Goal: Book appointment/travel/reservation

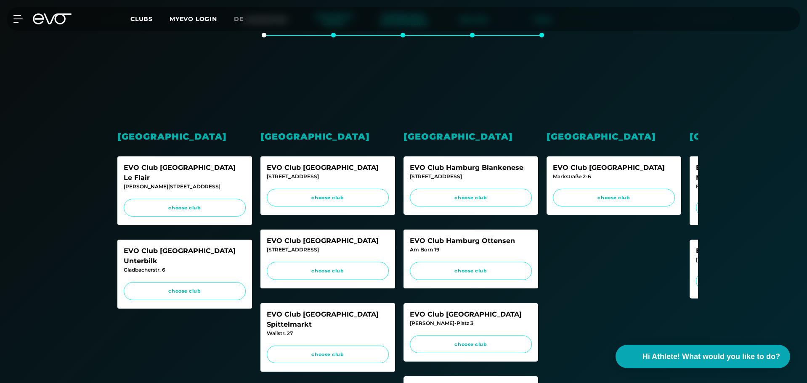
scroll to position [154, 0]
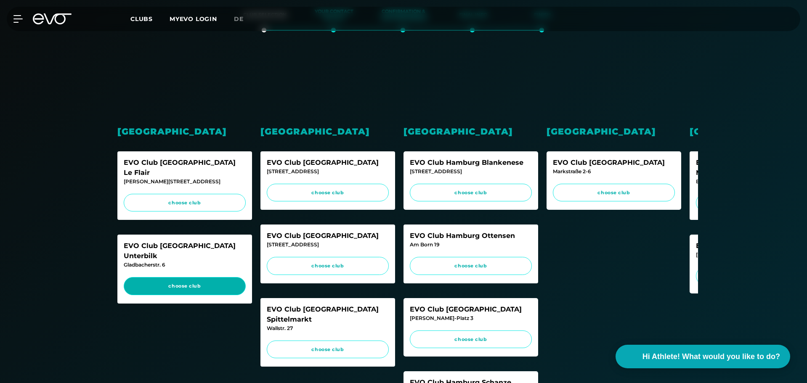
click at [220, 283] on span "choose club" at bounding box center [185, 286] width 106 height 7
click at [482, 315] on div "EVO Club [GEOGRAPHIC_DATA]" at bounding box center [471, 310] width 122 height 10
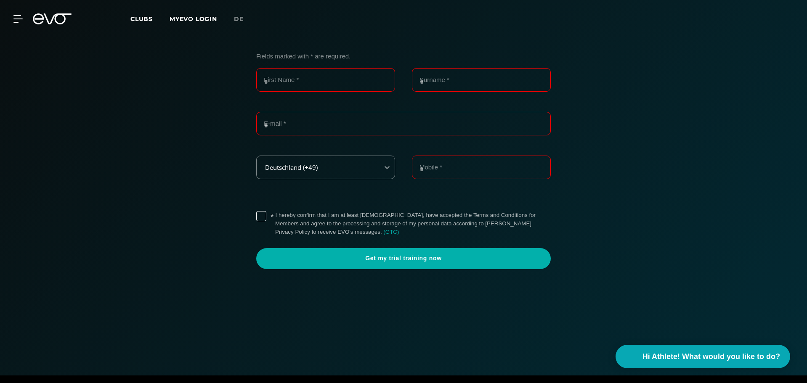
scroll to position [0, 0]
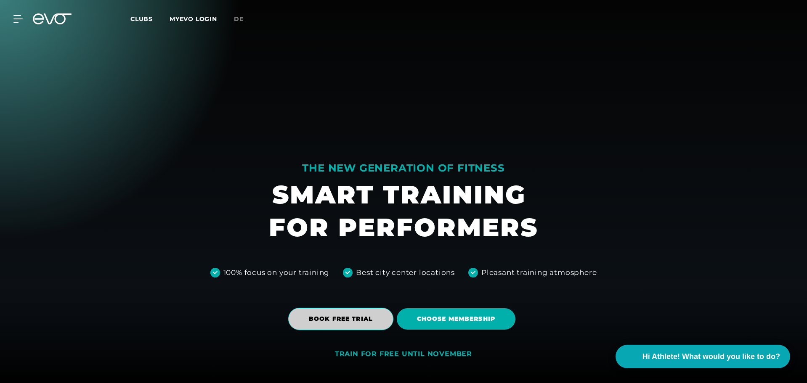
click at [341, 324] on span "BOOK FREE TRIAL" at bounding box center [340, 319] width 105 height 22
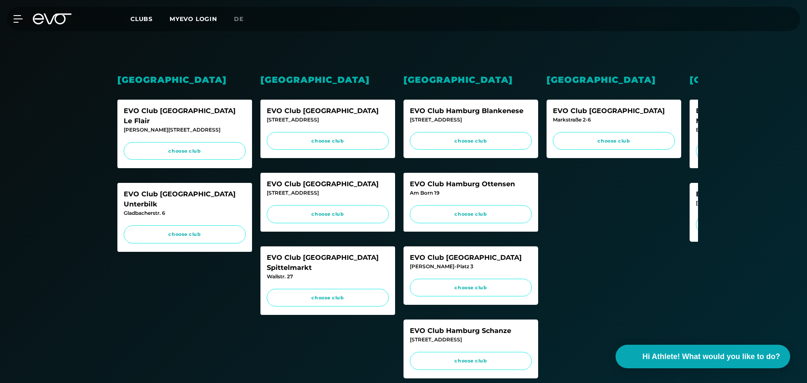
scroll to position [211, 0]
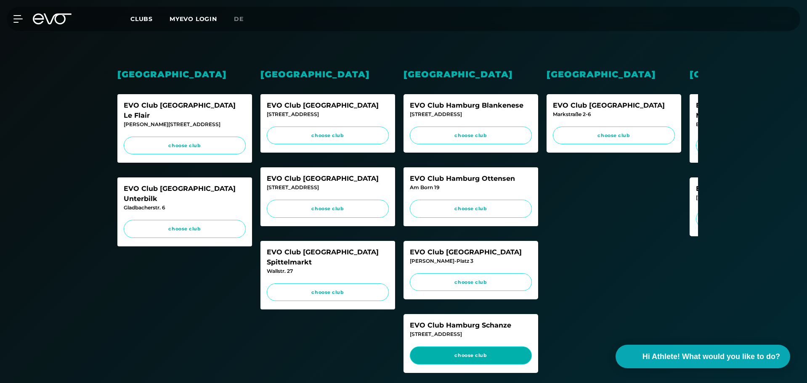
click at [478, 360] on span "choose club" at bounding box center [471, 355] width 106 height 7
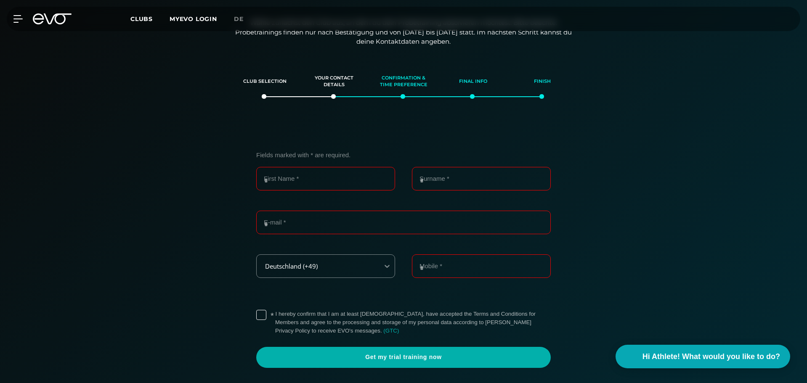
scroll to position [0, 0]
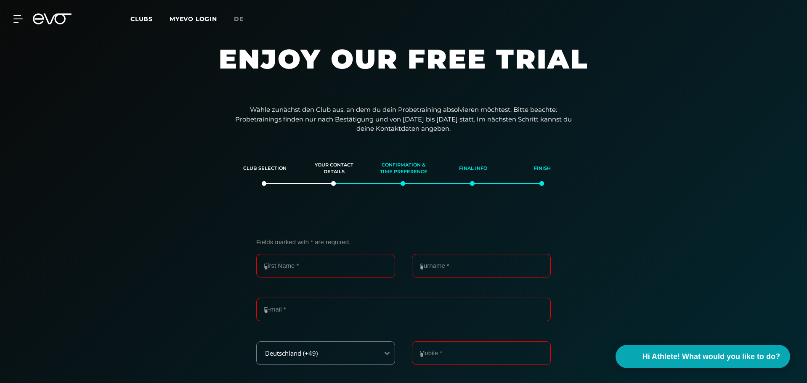
click at [336, 185] on section "Club selection Your contact details Confirmation & time preference Final info F…" at bounding box center [403, 344] width 589 height 383
